Goal: Task Accomplishment & Management: Use online tool/utility

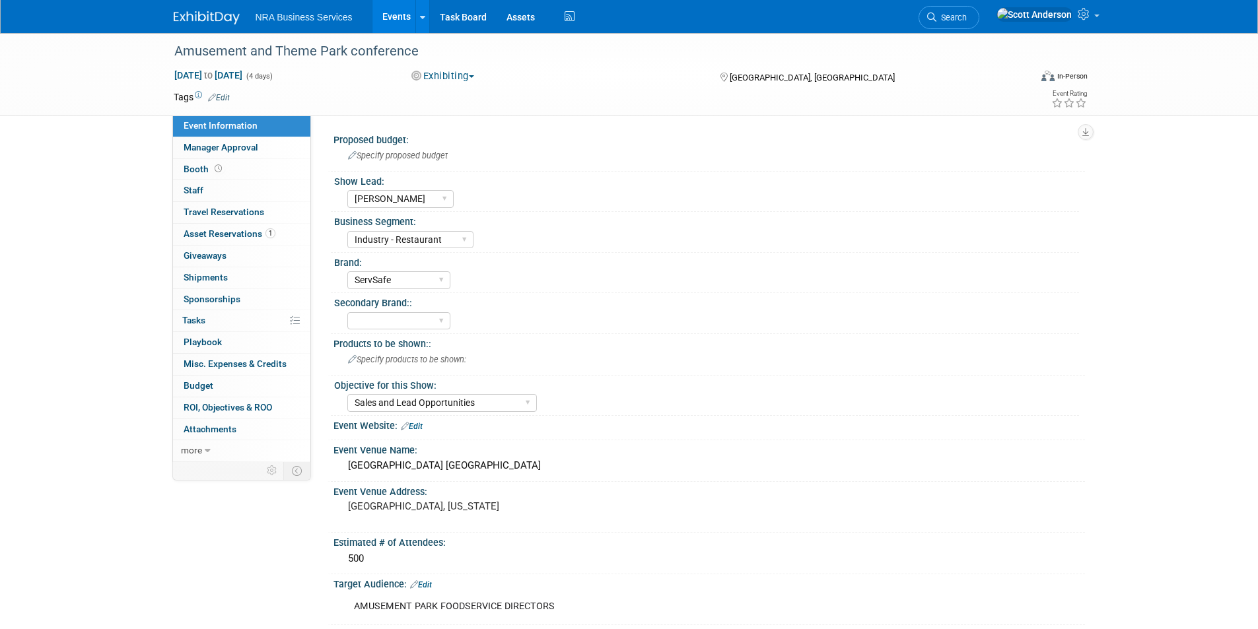
select select "Elisa C"
select select "Industry - Restaurant"
select select "ServSafe"
select select "Sales and Lead Opportunities"
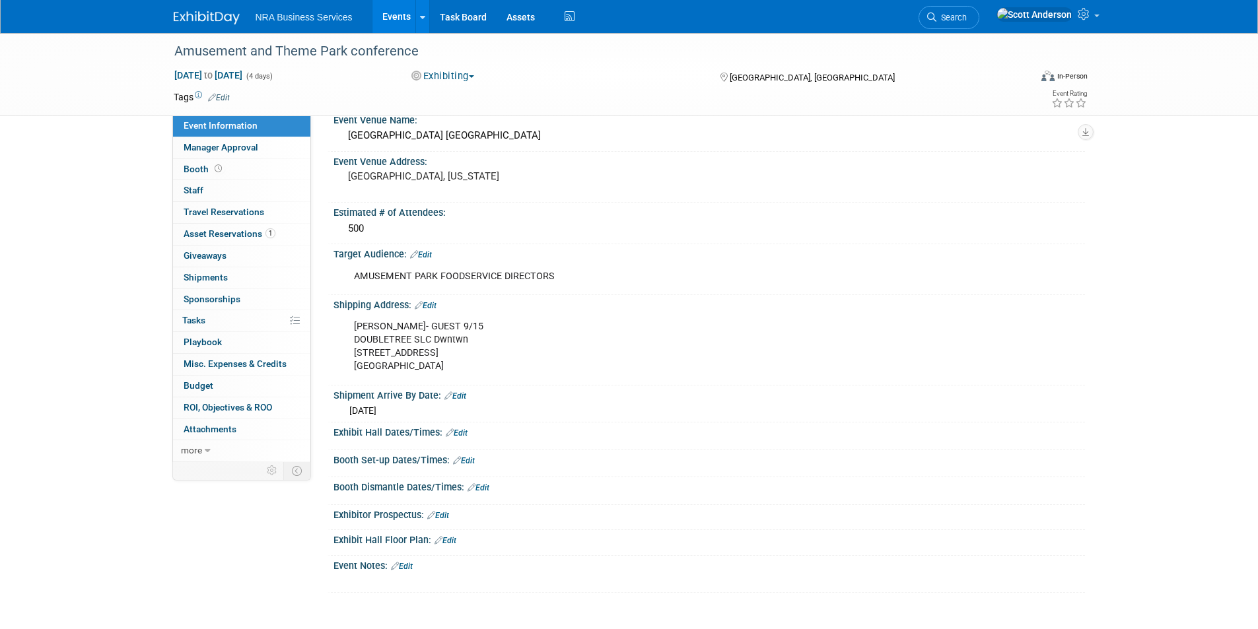
click at [200, 17] on img at bounding box center [207, 17] width 66 height 13
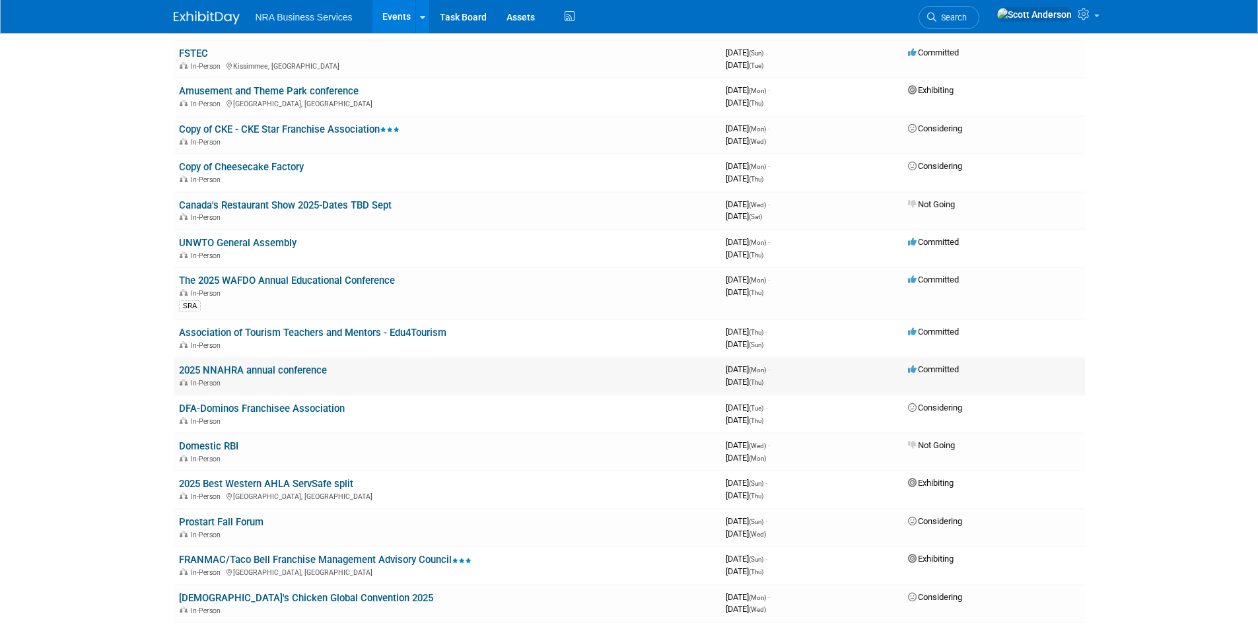
scroll to position [264, 0]
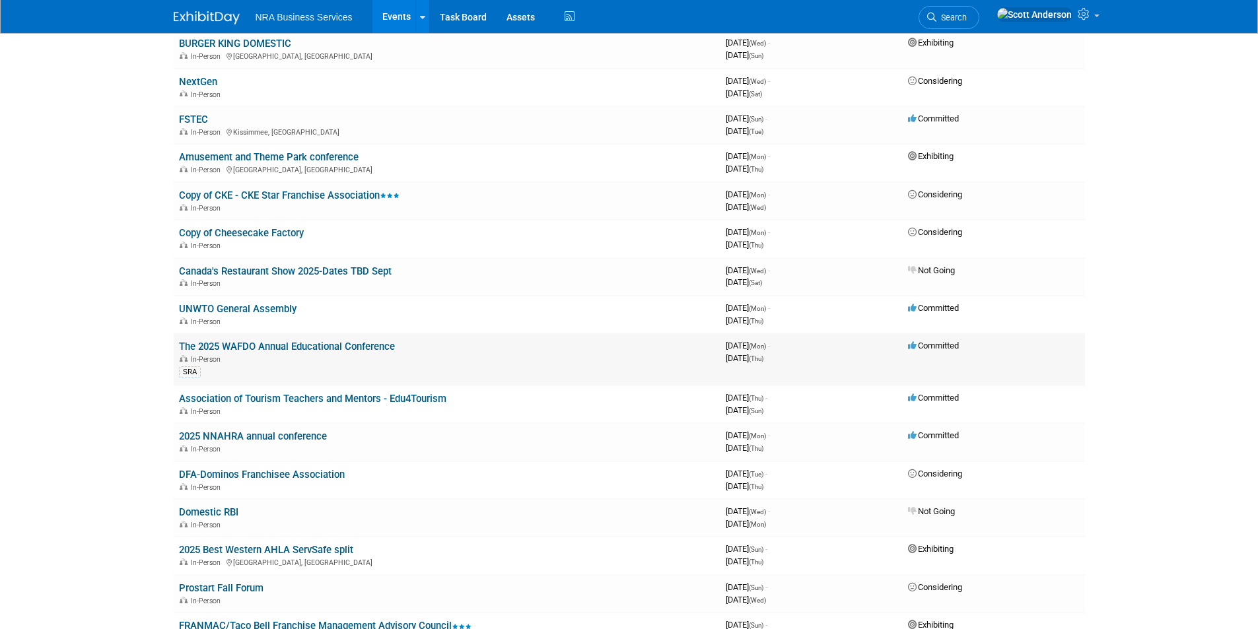
click at [363, 347] on link "The 2025 WAFDO Annual Educational Conference" at bounding box center [287, 347] width 216 height 12
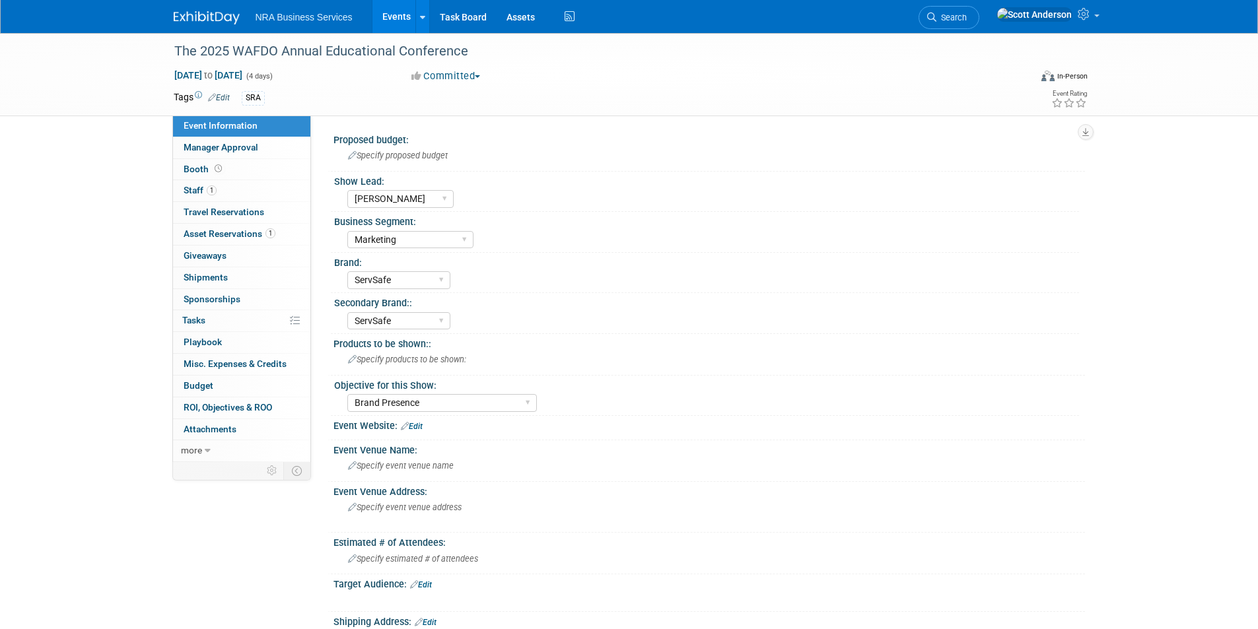
select select "Sergio M"
select select "Marketing"
select select "ServSafe"
select select "Brand Presence"
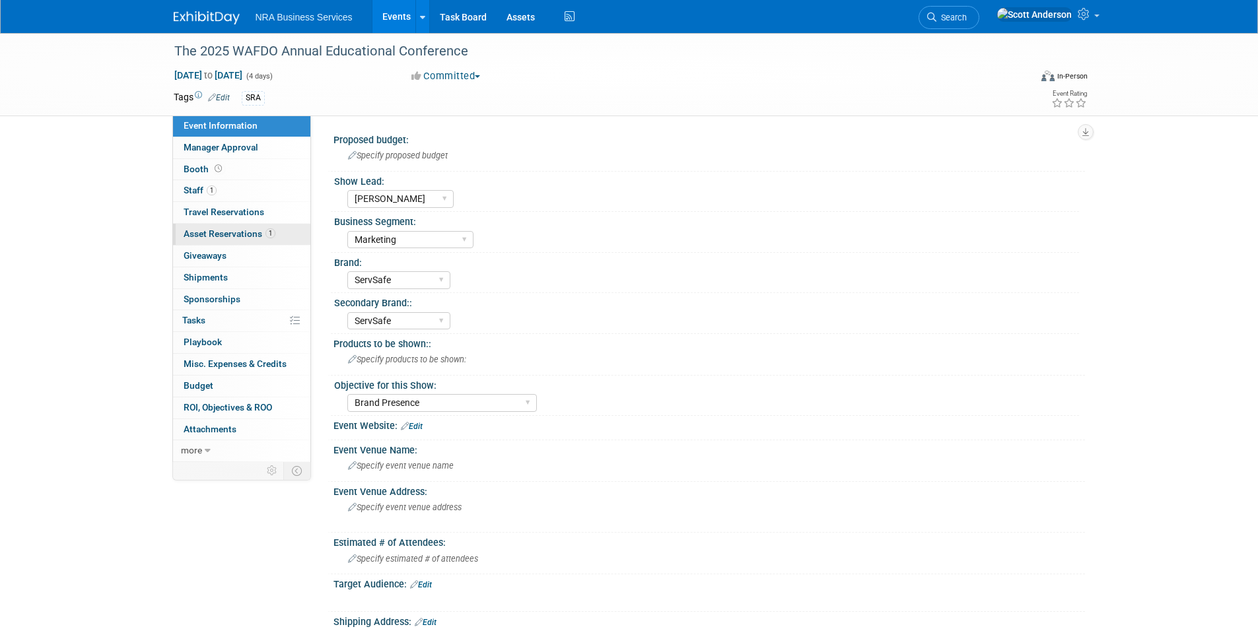
click at [242, 233] on span "Asset Reservations 1" at bounding box center [230, 233] width 92 height 11
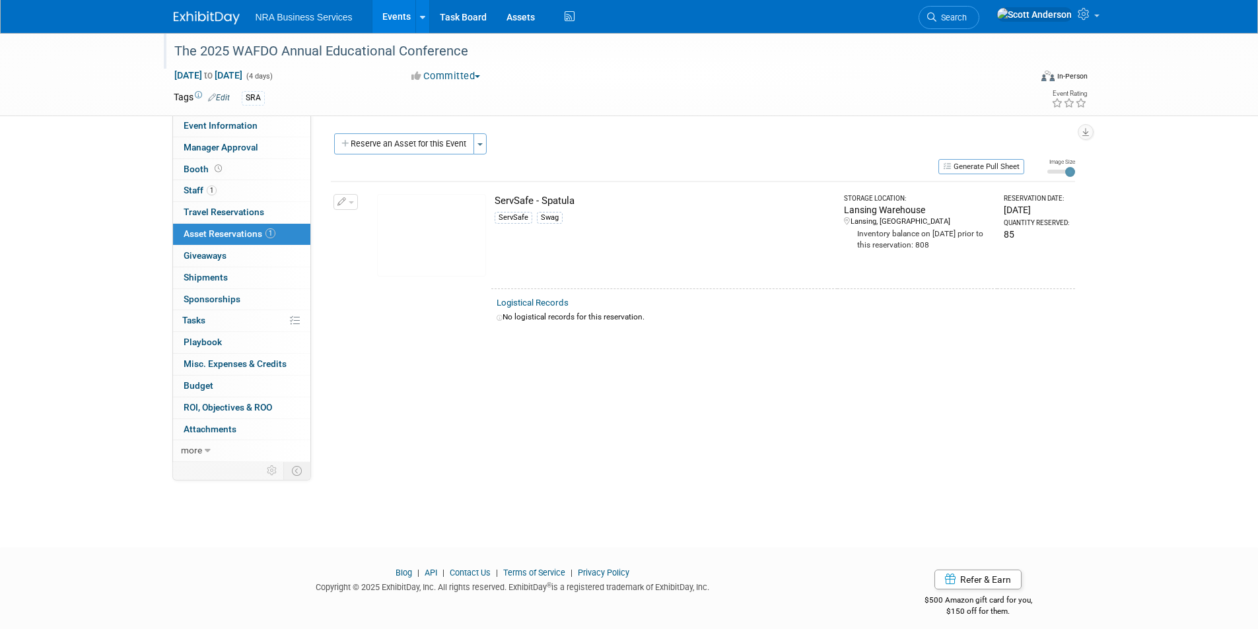
click at [493, 57] on div "The 2025 WAFDO Annual Educational Conference" at bounding box center [590, 52] width 840 height 24
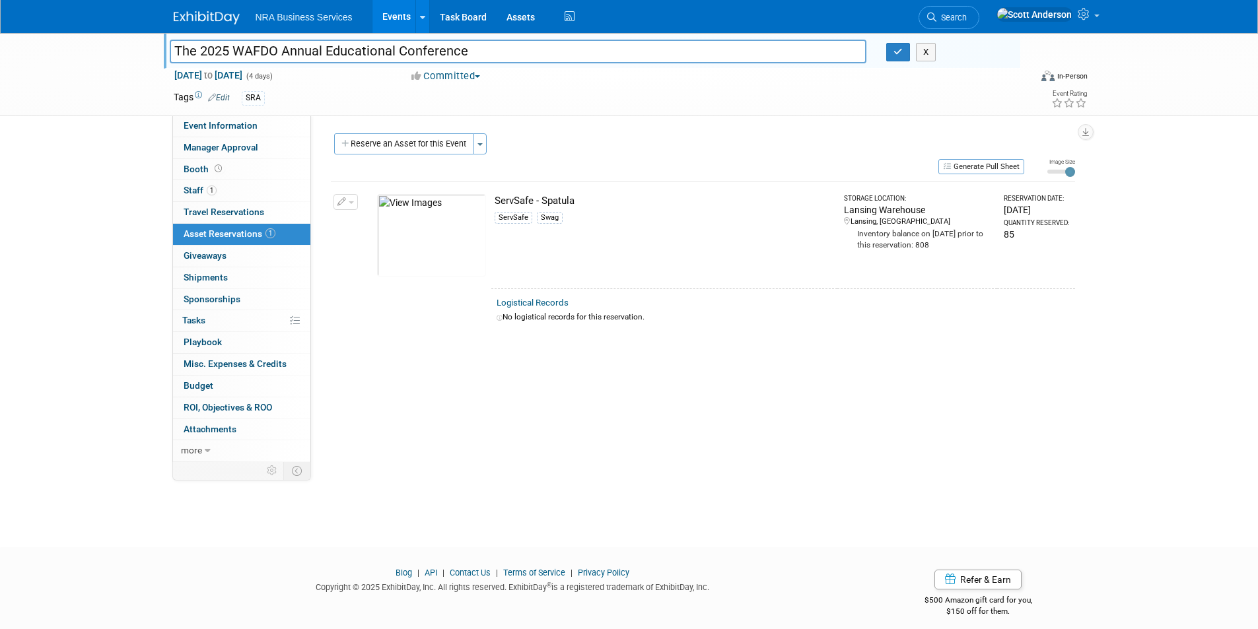
drag, startPoint x: 467, startPoint y: 52, endPoint x: 170, endPoint y: 53, distance: 296.4
click at [170, 53] on input "The 2025 WAFDO Annual Educational Conference" at bounding box center [518, 51] width 697 height 23
click at [932, 55] on button "X" at bounding box center [926, 52] width 20 height 18
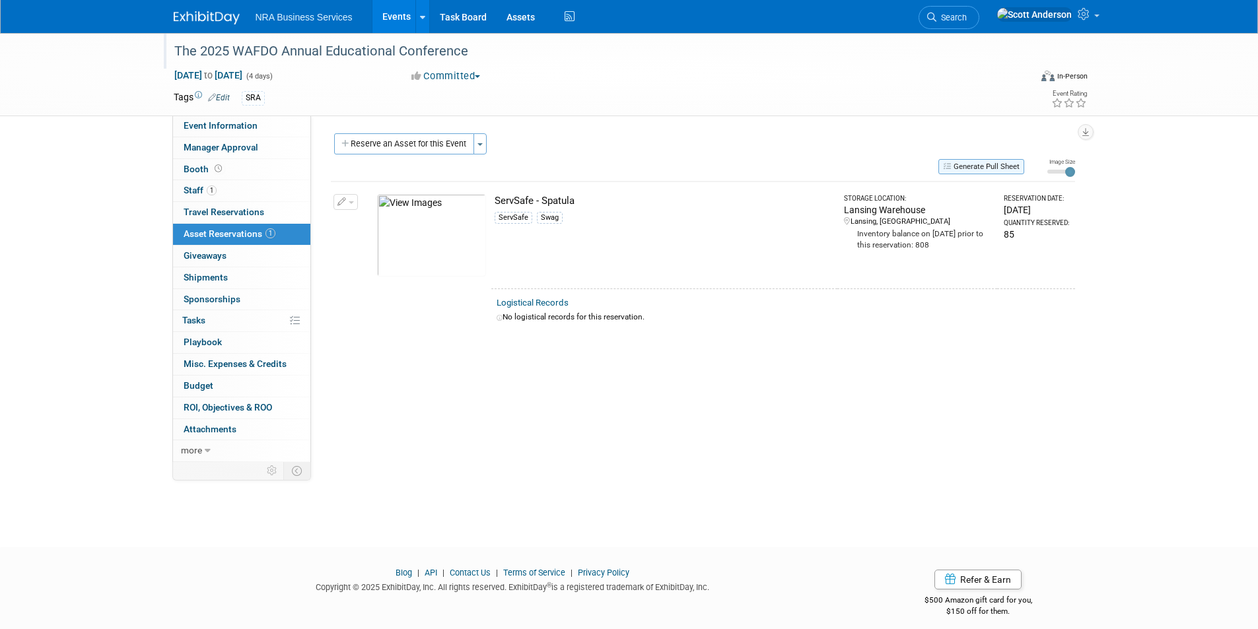
click at [957, 166] on button "Generate Pull Sheet" at bounding box center [981, 166] width 86 height 15
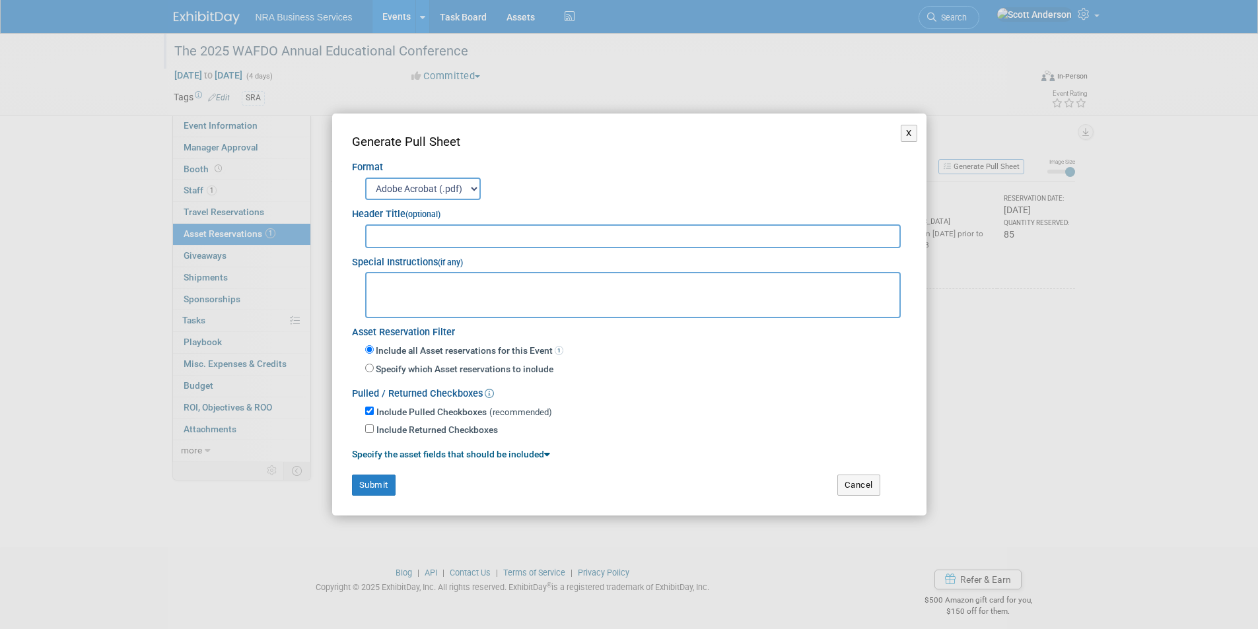
click at [568, 235] on input "text" at bounding box center [633, 236] width 536 height 24
paste input "The 2025 WAFDO Annual Educational Conference"
type input "The 2025 WAFDO Annual Educational Conference"
click at [905, 135] on button "X" at bounding box center [909, 133] width 17 height 17
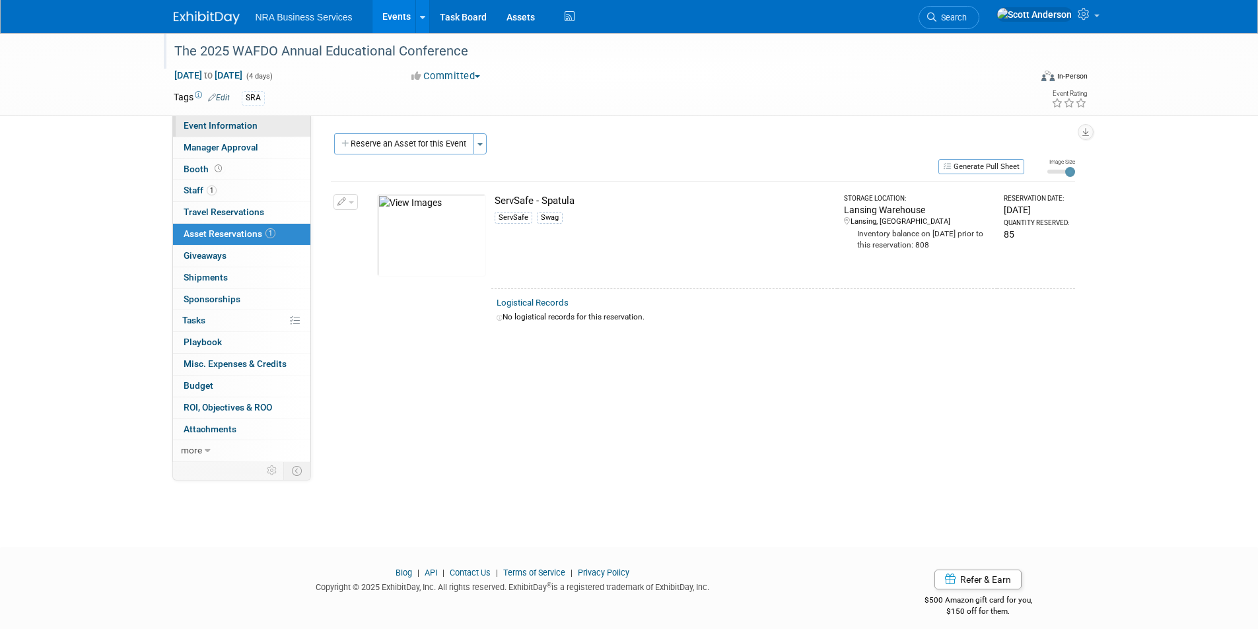
click at [236, 128] on span "Event Information" at bounding box center [221, 125] width 74 height 11
select select "Sergio M"
select select "Marketing"
select select "ServSafe"
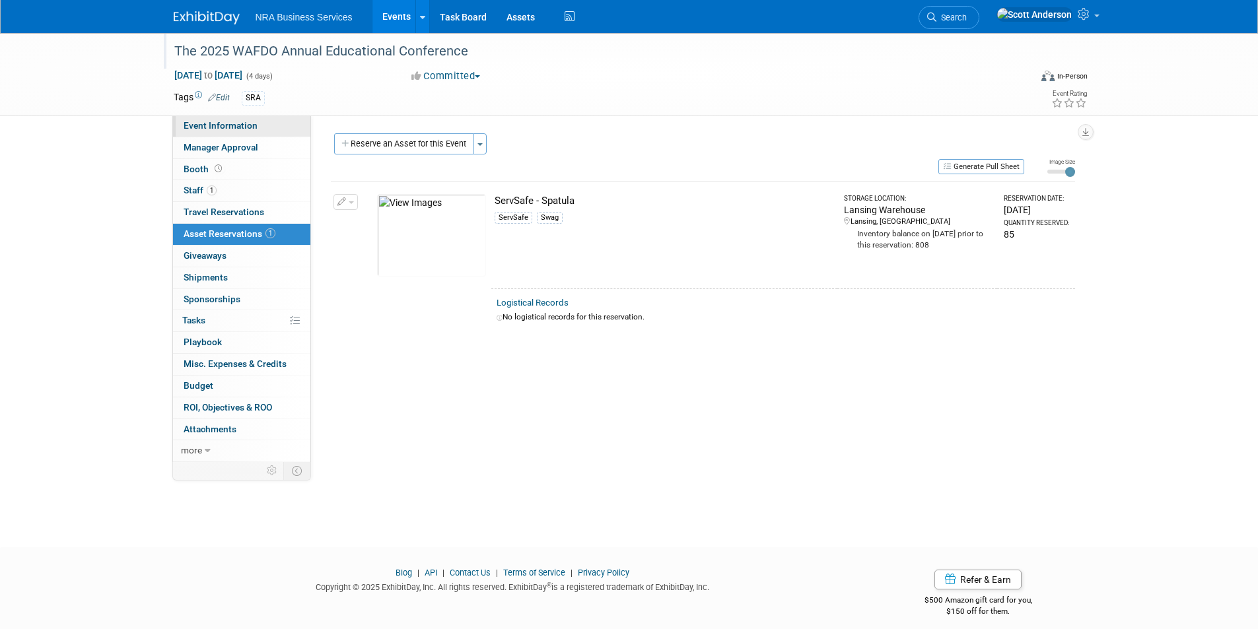
select select "Brand Presence"
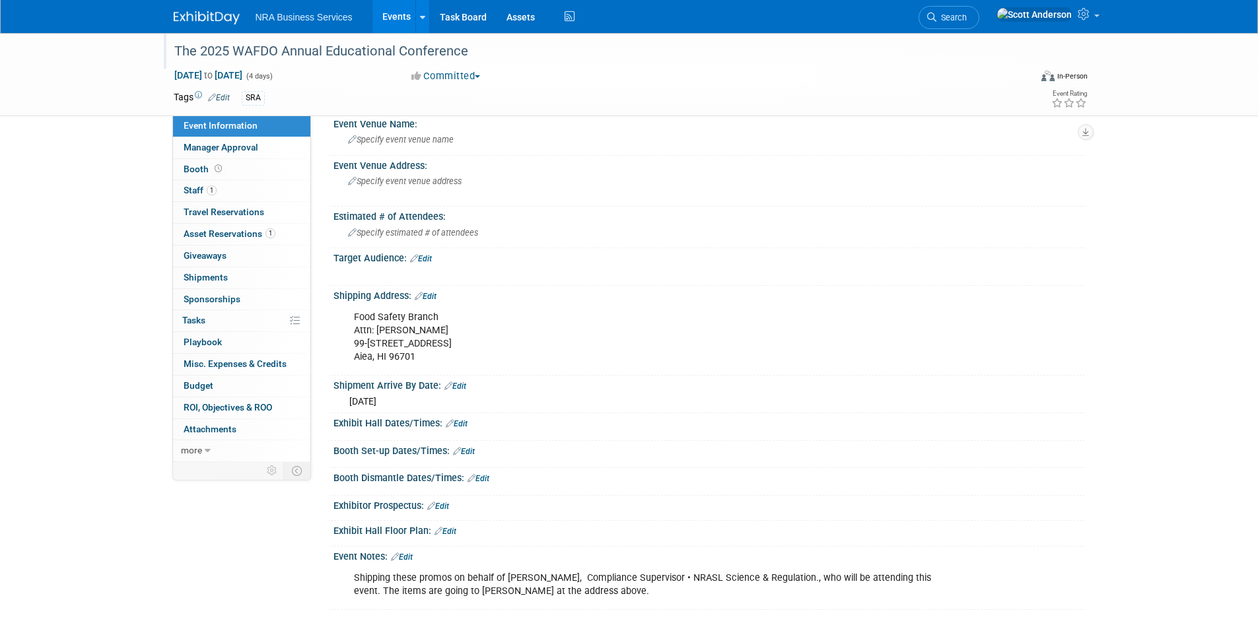
scroll to position [330, 0]
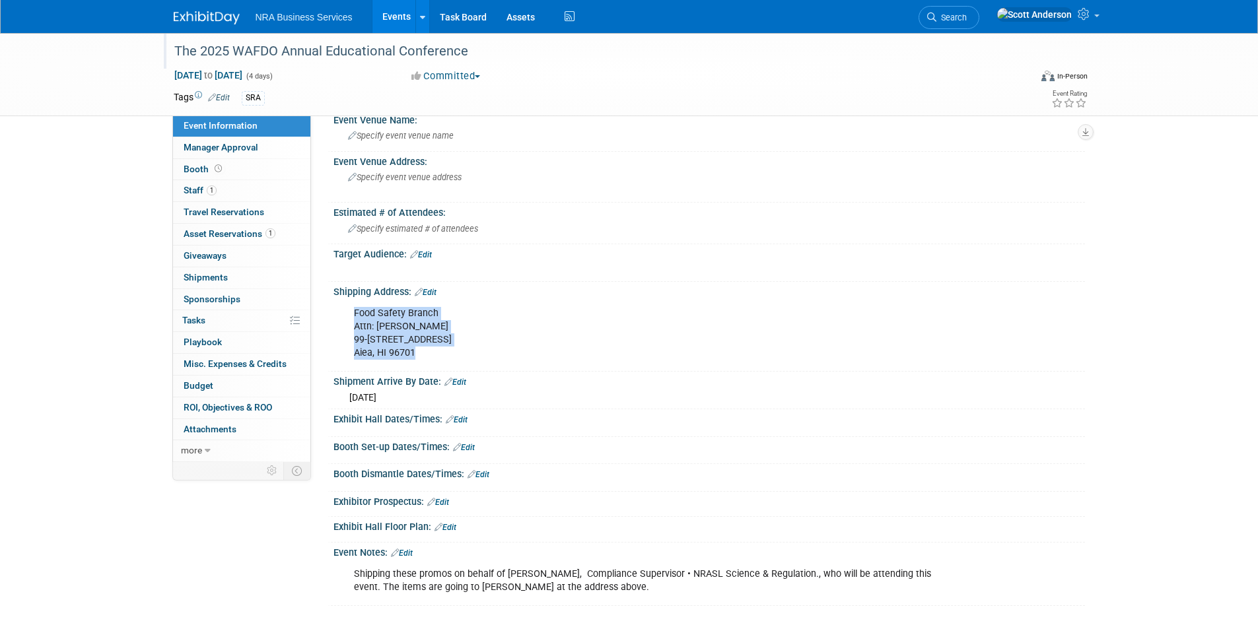
drag, startPoint x: 428, startPoint y: 350, endPoint x: 351, endPoint y: 312, distance: 85.9
click at [351, 312] on div "Food Safety Branch Attn: Peter Oshiro 99-945 Halawa Valley St. Aiea, HI 96701" at bounding box center [642, 333] width 595 height 66
copy div "Food Safety Branch Attn: Peter Oshiro 99-945 Halawa Valley St. Aiea, HI 96701"
click at [232, 236] on span "Asset Reservations 1" at bounding box center [230, 233] width 92 height 11
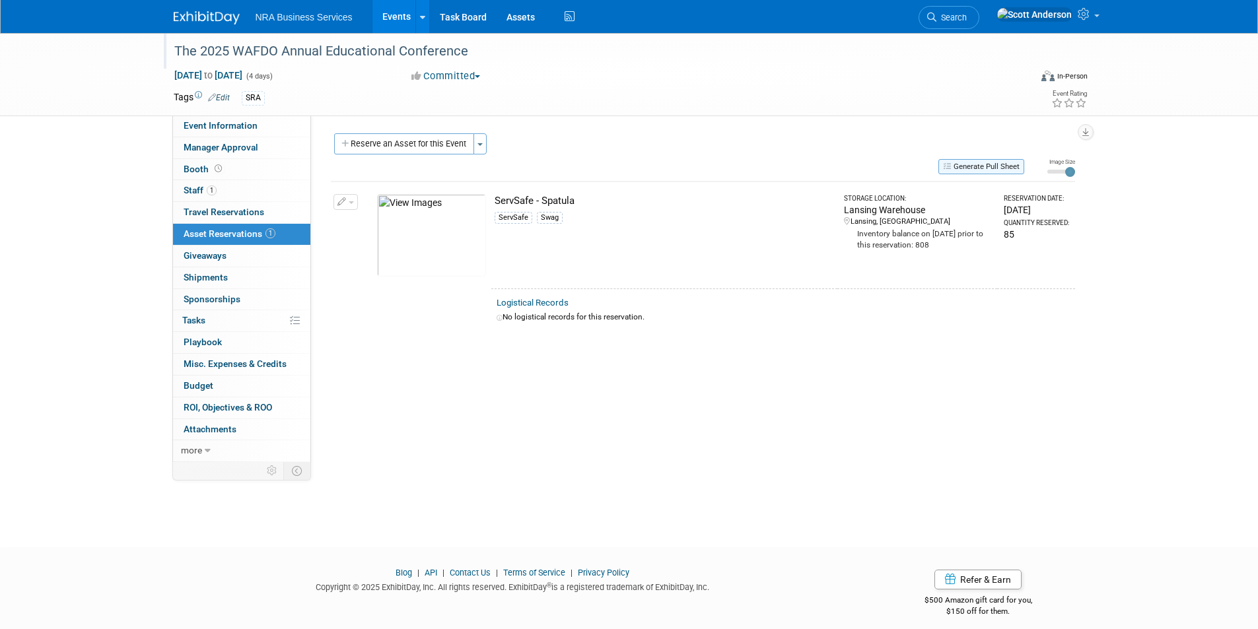
click at [984, 168] on button "Generate Pull Sheet" at bounding box center [981, 166] width 86 height 15
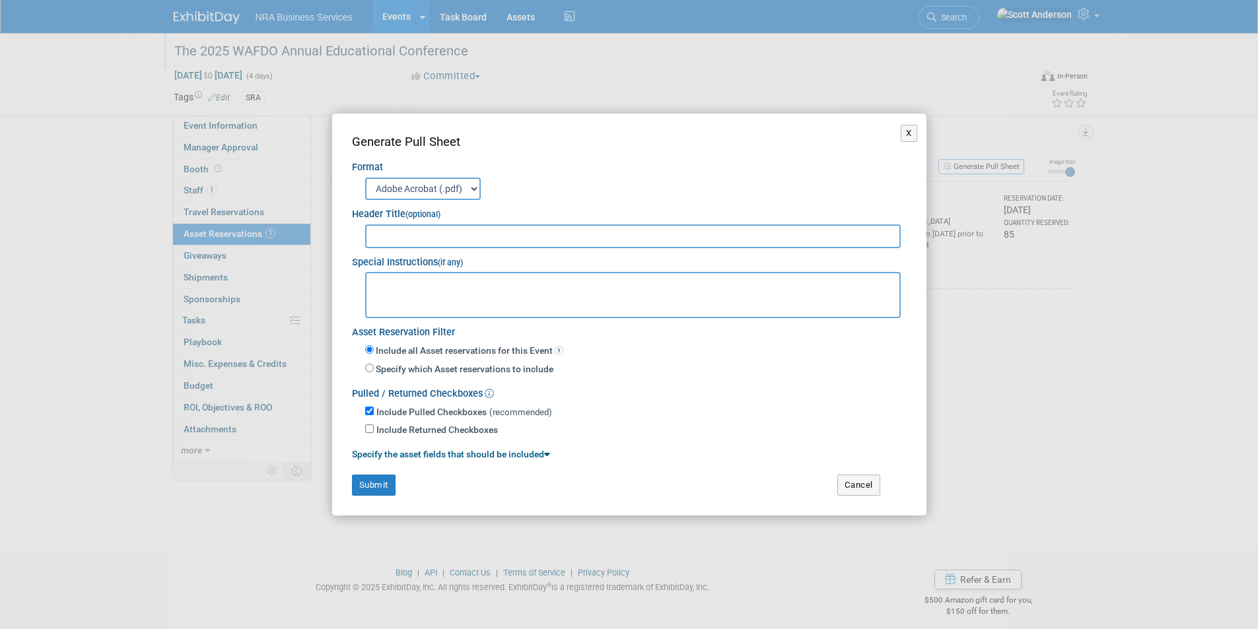
click at [401, 296] on textarea at bounding box center [633, 295] width 536 height 46
paste textarea "Food Safety Branch Attn: Peter Oshiro 99-945 Halawa Valley St. Aiea, HI 96701"
type textarea "Food Safety Branch Attn: Peter Oshiro 99-945 Halawa Valley St. Aiea, HI 96701"
click at [490, 241] on input "text" at bounding box center [633, 236] width 536 height 24
type input "2025 WAFDO"
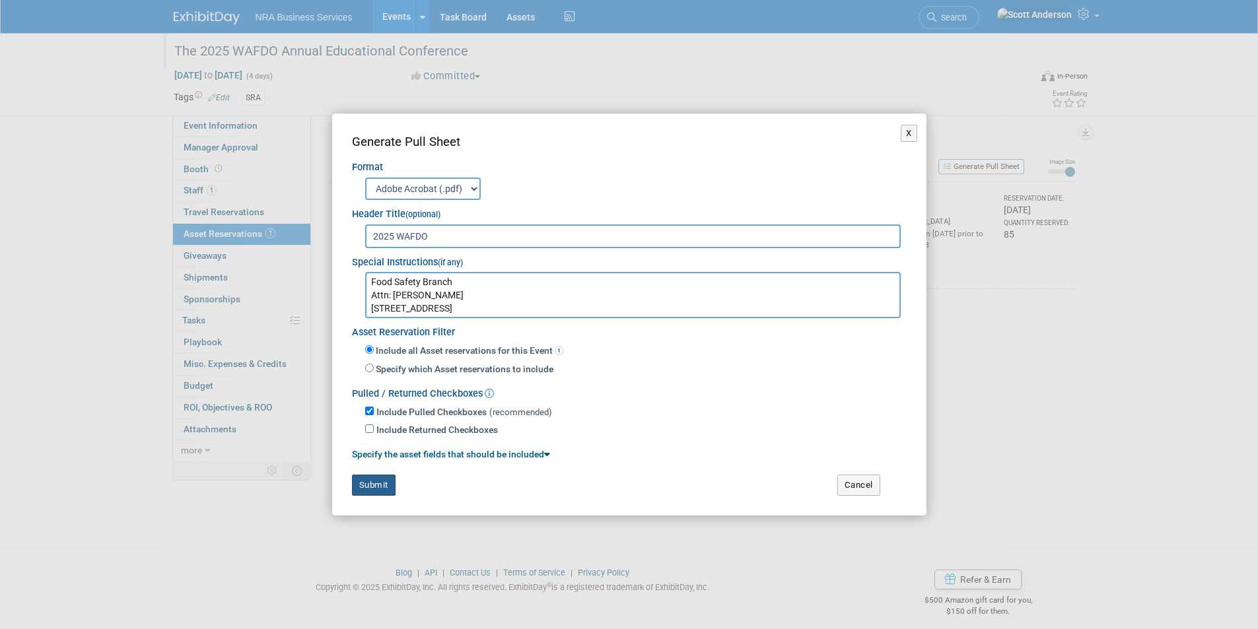
click at [366, 485] on button "Submit" at bounding box center [374, 485] width 44 height 21
